Goal: Task Accomplishment & Management: Use online tool/utility

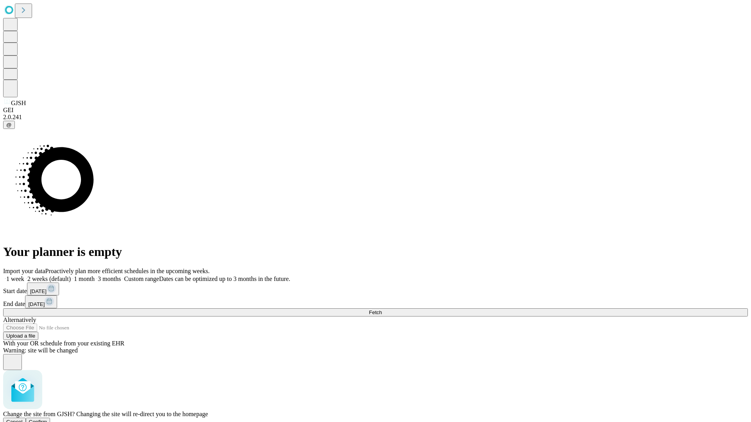
click at [47, 419] on span "Confirm" at bounding box center [38, 422] width 18 height 6
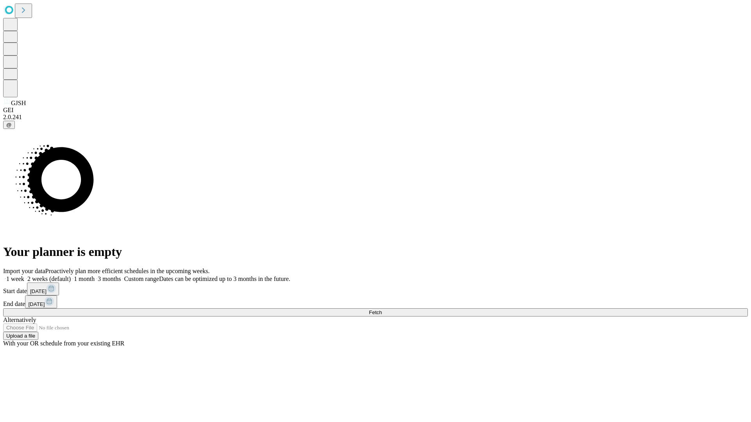
click at [95, 276] on label "1 month" at bounding box center [83, 279] width 24 height 7
click at [382, 310] on span "Fetch" at bounding box center [375, 313] width 13 height 6
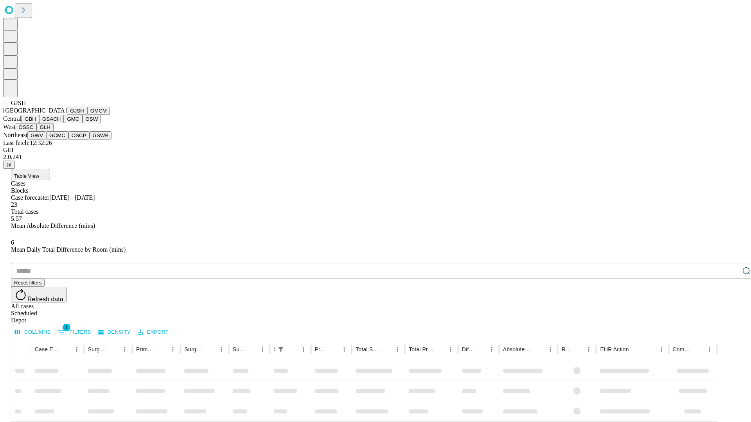
click at [87, 115] on button "GMCM" at bounding box center [98, 111] width 23 height 8
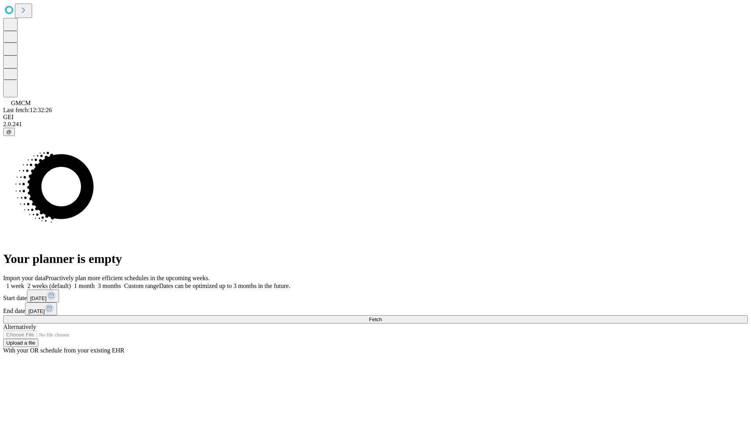
click at [95, 283] on label "1 month" at bounding box center [83, 286] width 24 height 7
click at [382, 317] on span "Fetch" at bounding box center [375, 320] width 13 height 6
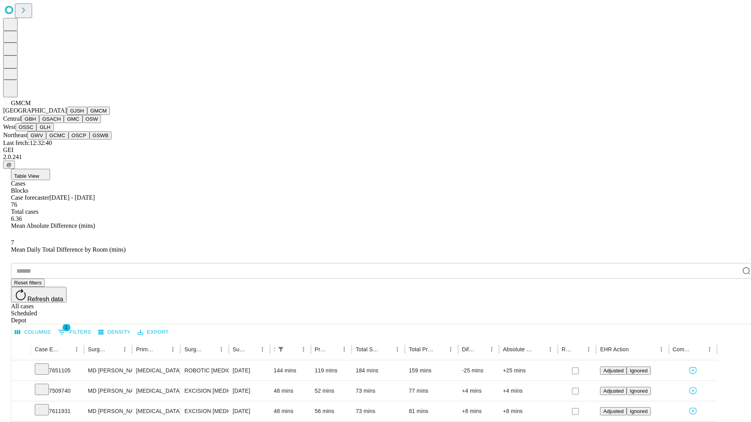
click at [39, 123] on button "GBH" at bounding box center [31, 119] width 18 height 8
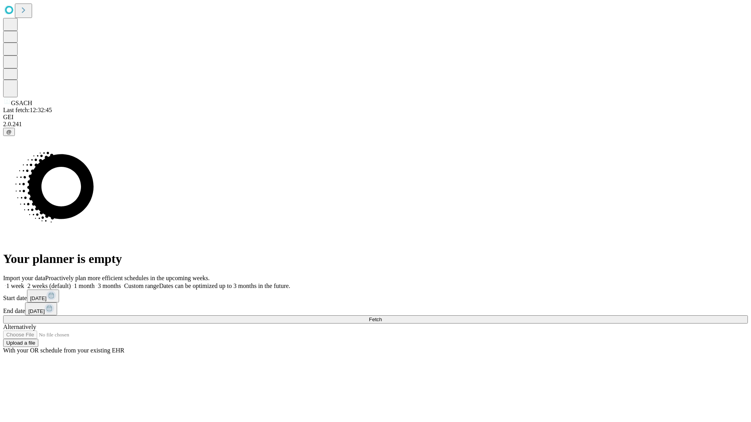
click at [95, 283] on label "1 month" at bounding box center [83, 286] width 24 height 7
click at [382, 317] on span "Fetch" at bounding box center [375, 320] width 13 height 6
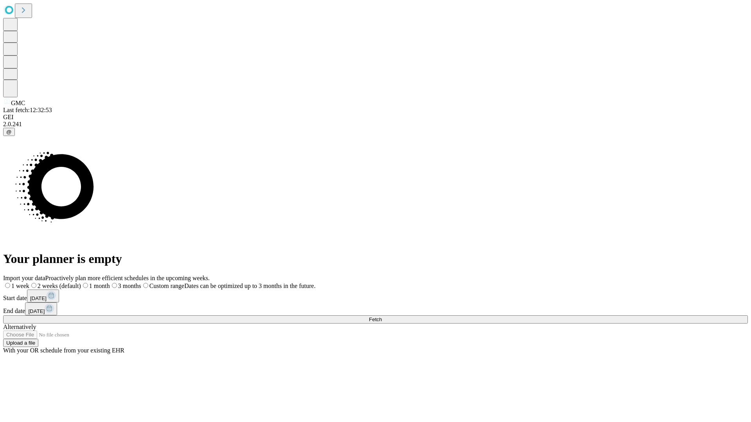
click at [110, 283] on label "1 month" at bounding box center [95, 286] width 29 height 7
click at [382, 317] on span "Fetch" at bounding box center [375, 320] width 13 height 6
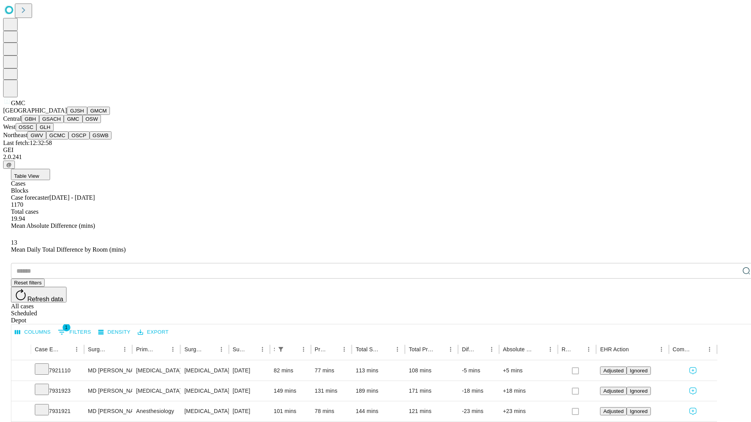
click at [83, 123] on button "OSW" at bounding box center [92, 119] width 19 height 8
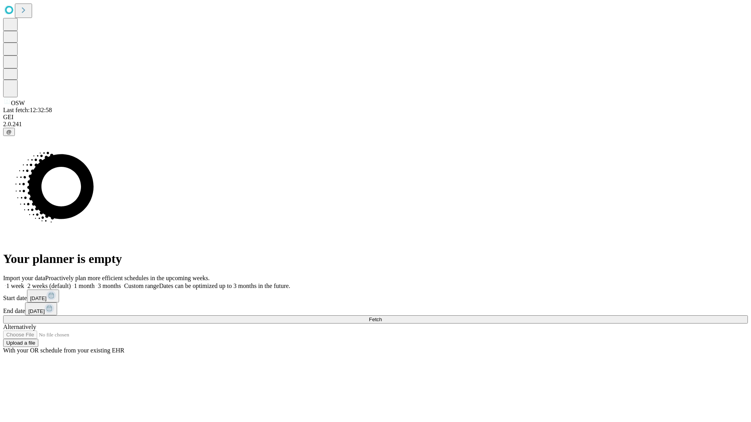
click at [95, 283] on label "1 month" at bounding box center [83, 286] width 24 height 7
click at [382, 317] on span "Fetch" at bounding box center [375, 320] width 13 height 6
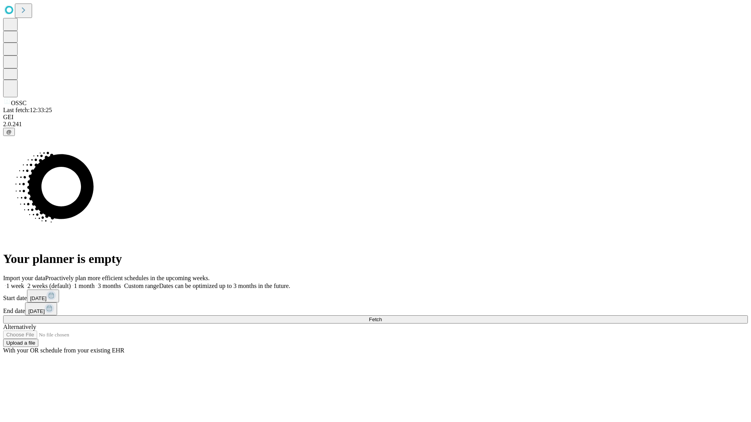
click at [382, 317] on span "Fetch" at bounding box center [375, 320] width 13 height 6
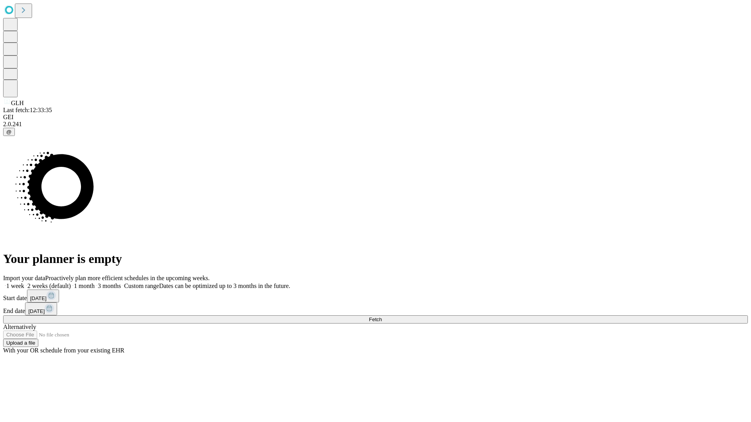
click at [95, 283] on label "1 month" at bounding box center [83, 286] width 24 height 7
click at [382, 317] on span "Fetch" at bounding box center [375, 320] width 13 height 6
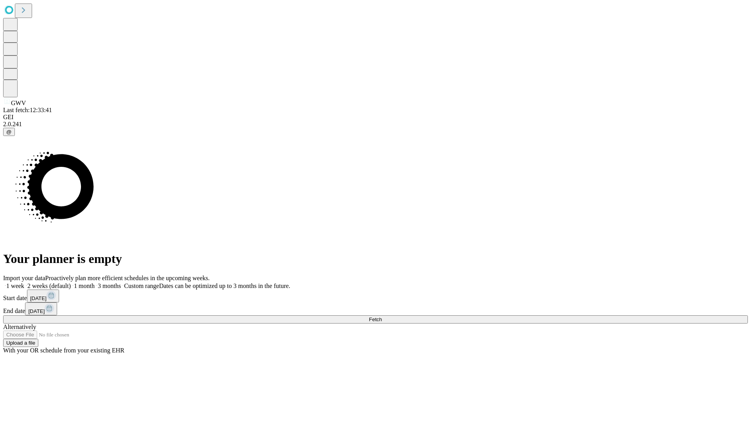
click at [95, 283] on label "1 month" at bounding box center [83, 286] width 24 height 7
click at [382, 317] on span "Fetch" at bounding box center [375, 320] width 13 height 6
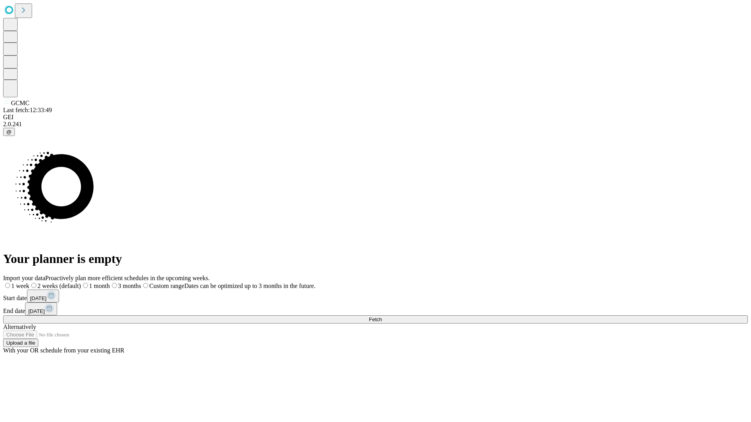
click at [110, 283] on label "1 month" at bounding box center [95, 286] width 29 height 7
click at [382, 317] on span "Fetch" at bounding box center [375, 320] width 13 height 6
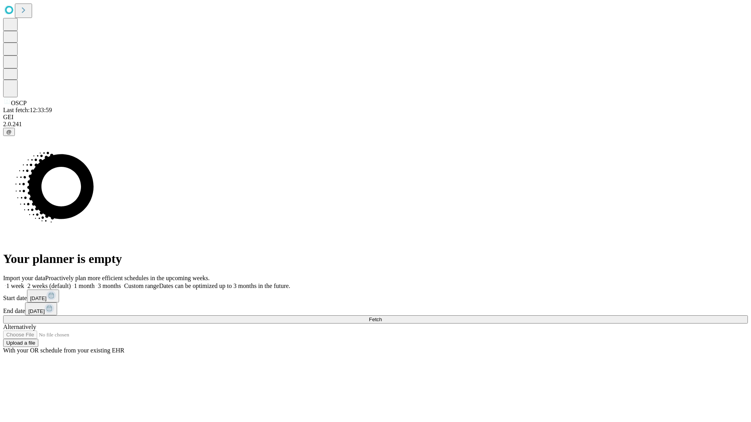
click at [95, 283] on label "1 month" at bounding box center [83, 286] width 24 height 7
click at [382, 317] on span "Fetch" at bounding box center [375, 320] width 13 height 6
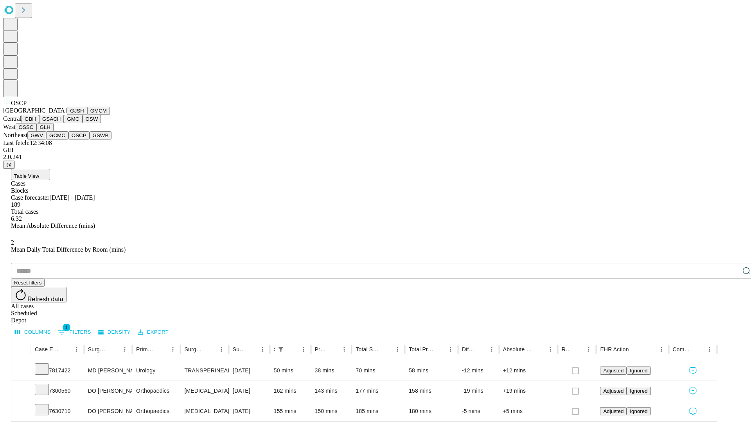
click at [90, 140] on button "GSWB" at bounding box center [101, 135] width 22 height 8
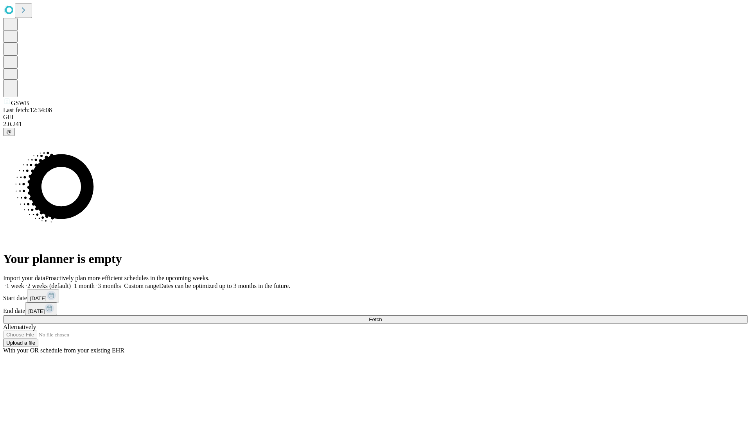
click at [95, 283] on label "1 month" at bounding box center [83, 286] width 24 height 7
click at [382, 317] on span "Fetch" at bounding box center [375, 320] width 13 height 6
